Goal: Information Seeking & Learning: Learn about a topic

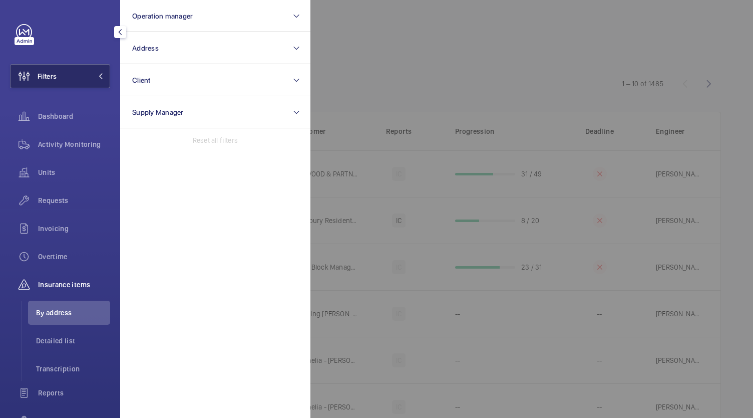
click at [85, 72] on button "Filters" at bounding box center [60, 76] width 100 height 24
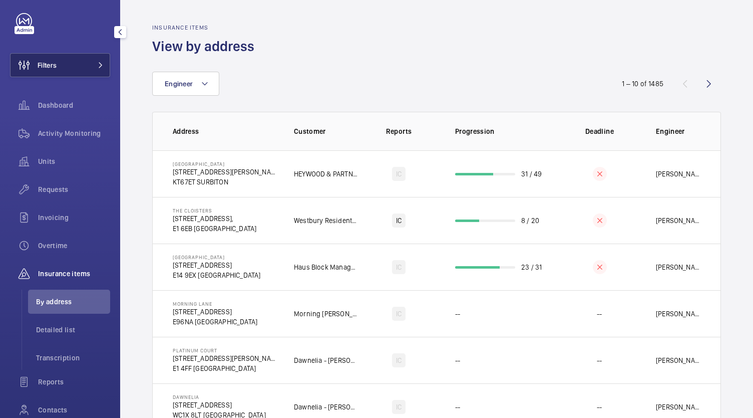
click at [92, 65] on span at bounding box center [98, 65] width 12 height 6
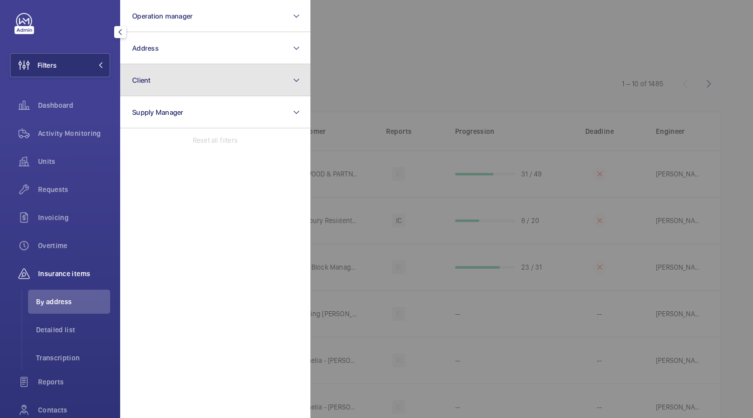
click at [212, 78] on button "Client" at bounding box center [215, 80] width 190 height 32
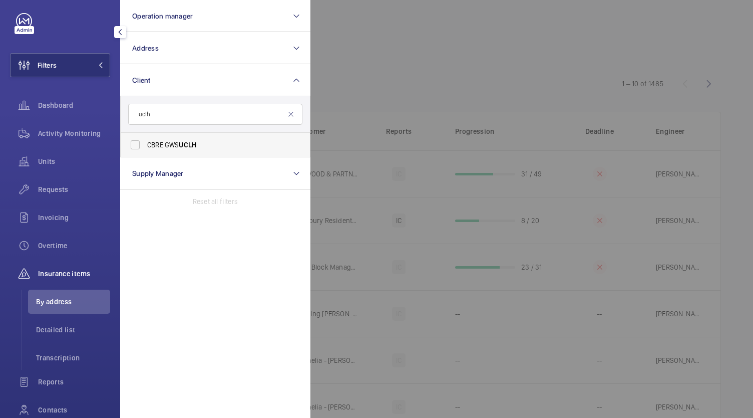
type input "uclh"
click at [160, 152] on label "CBRE GWS UCLH" at bounding box center [208, 145] width 174 height 24
click at [145, 152] on input "CBRE GWS UCLH" at bounding box center [135, 145] width 20 height 20
checkbox input "true"
click at [462, 222] on div at bounding box center [687, 209] width 753 height 418
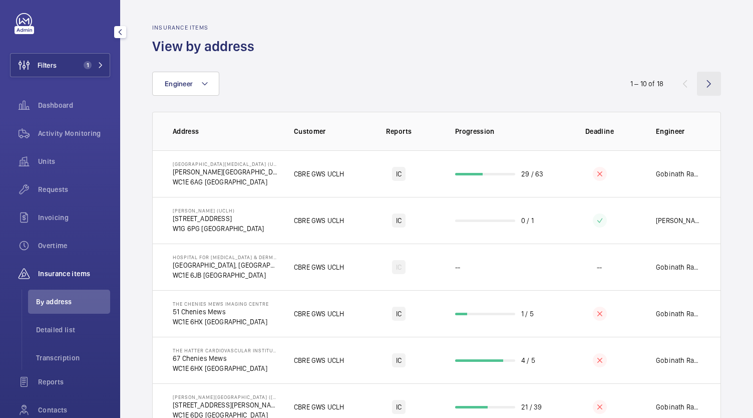
click at [700, 81] on wm-front-icon-button at bounding box center [709, 84] width 24 height 24
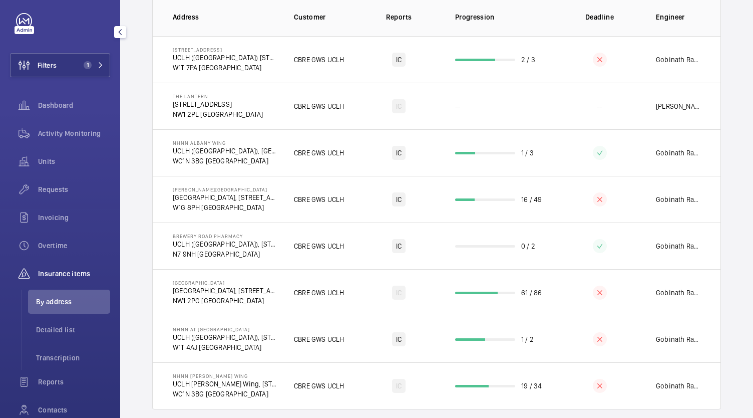
scroll to position [116, 0]
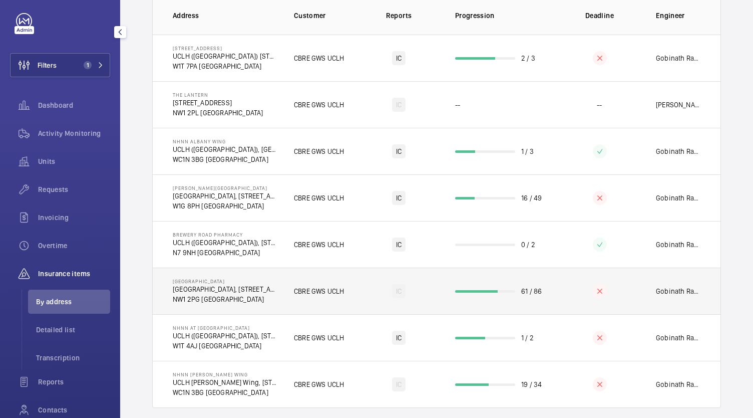
click at [195, 295] on p "NW1 2PG [GEOGRAPHIC_DATA]" at bounding box center [225, 299] width 105 height 10
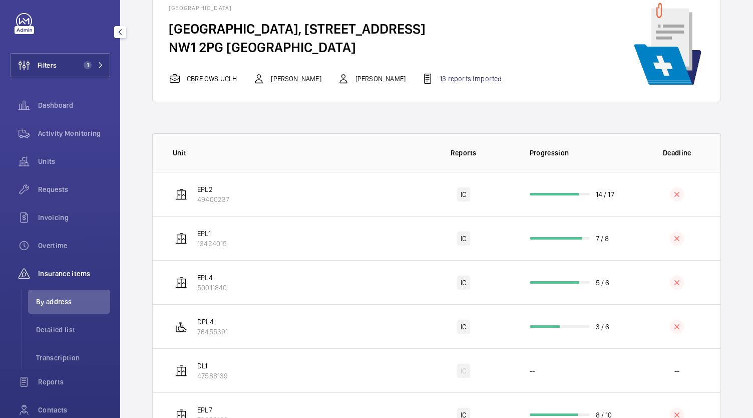
scroll to position [61, 0]
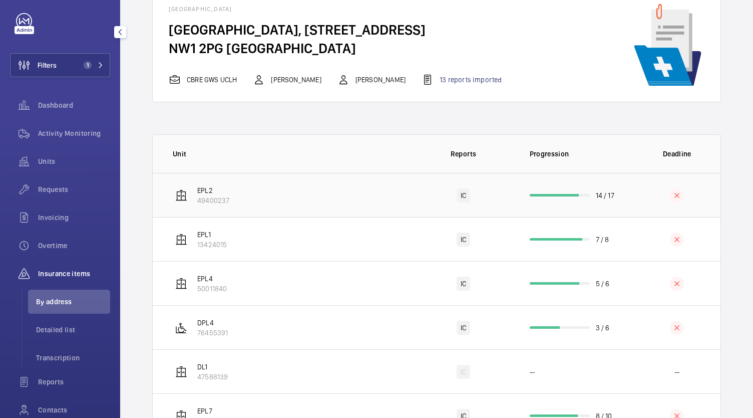
click at [385, 201] on td "EPL2 49400237" at bounding box center [283, 195] width 261 height 44
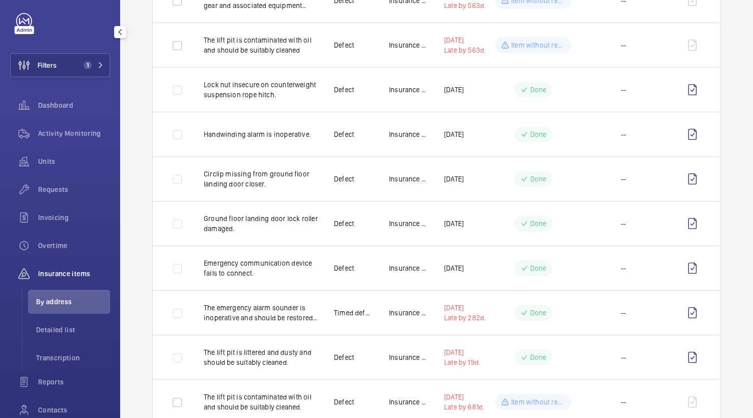
scroll to position [477, 0]
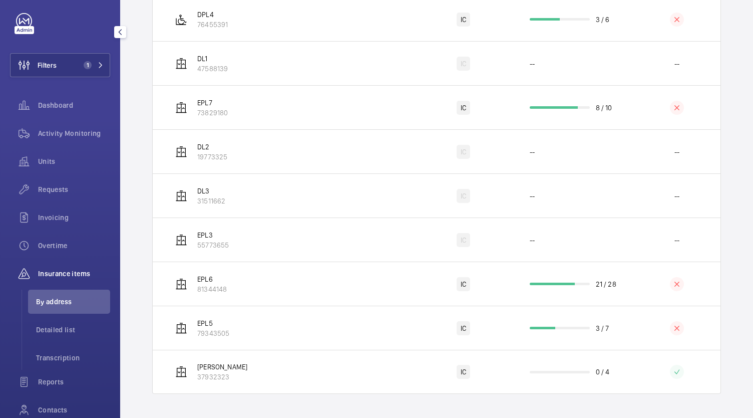
scroll to position [369, 0]
click at [74, 339] on li "Detailed list" at bounding box center [69, 330] width 82 height 24
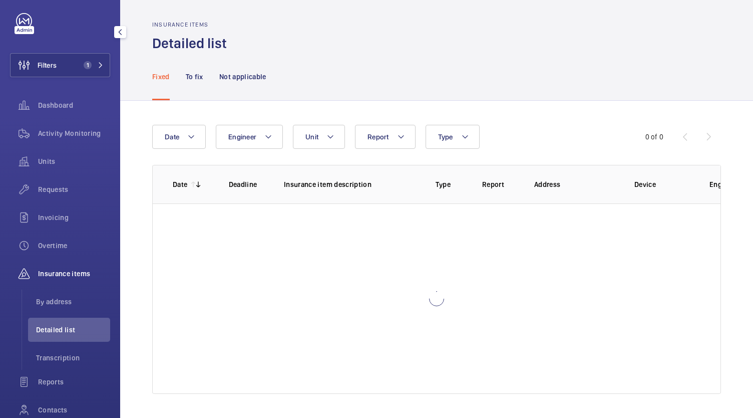
scroll to position [3, 0]
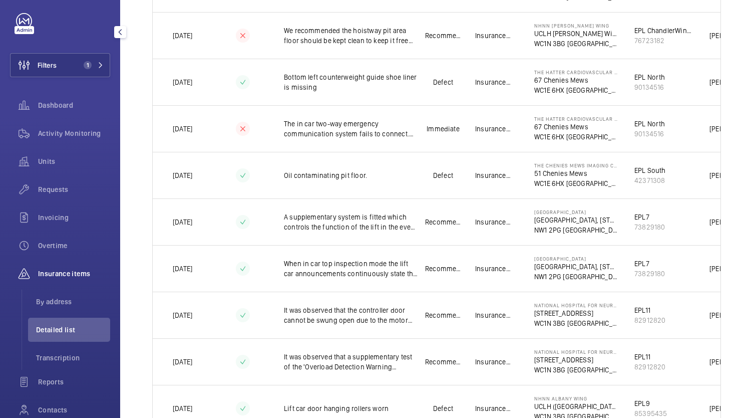
scroll to position [352, 0]
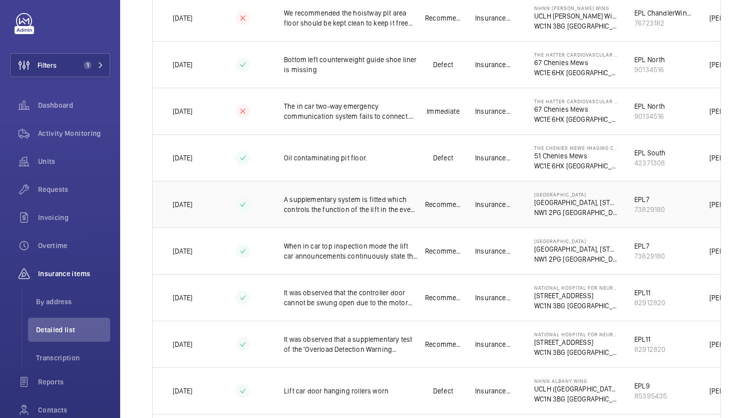
click at [365, 199] on p "A supplementary system is fitted which controls the function of the lift in the…" at bounding box center [351, 204] width 134 height 20
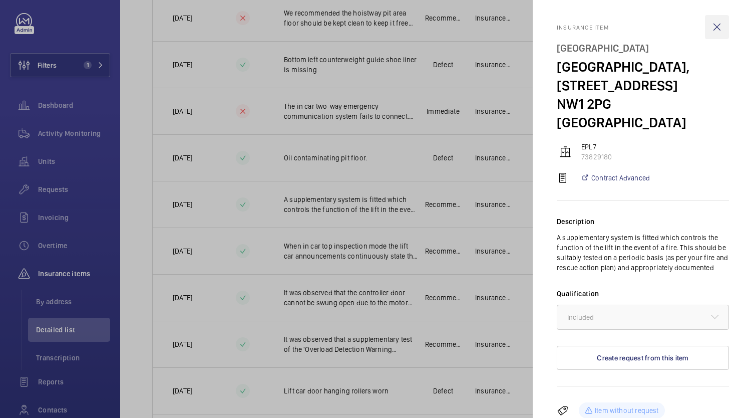
click at [716, 20] on wm-front-icon-button at bounding box center [717, 27] width 24 height 24
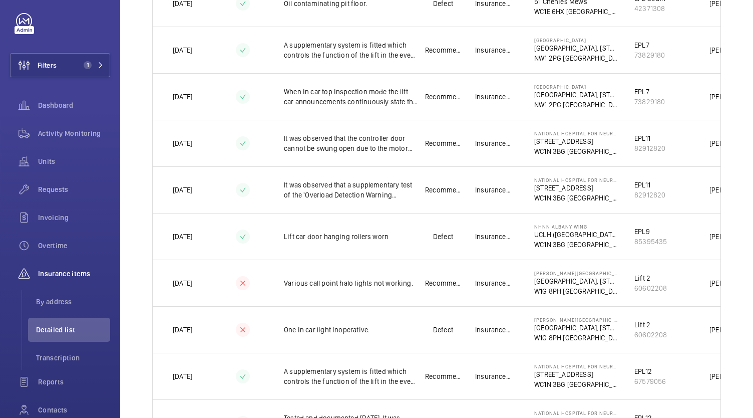
scroll to position [507, 0]
click at [373, 179] on p "It was observed that a supplementary test of the 'Overload Detection Warning De…" at bounding box center [351, 189] width 134 height 20
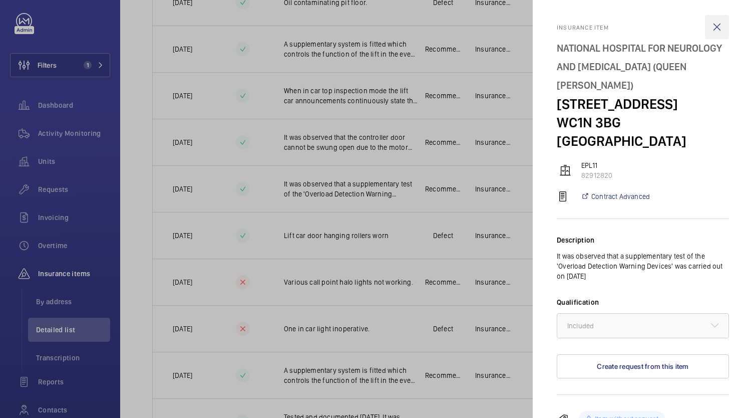
click at [707, 22] on wm-front-icon-button at bounding box center [717, 27] width 24 height 24
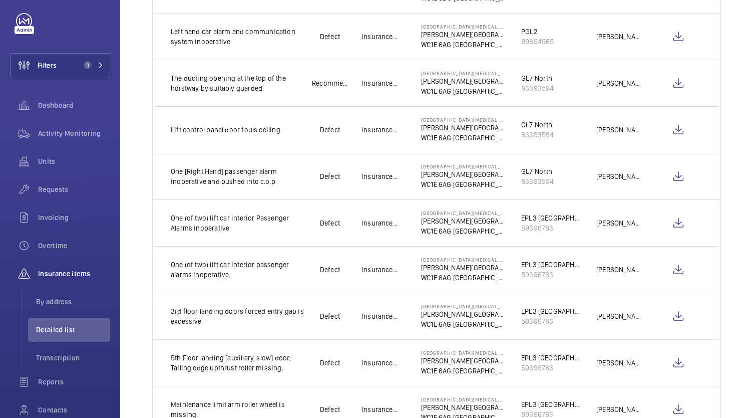
scroll to position [1124, 0]
